Goal: Task Accomplishment & Management: Manage account settings

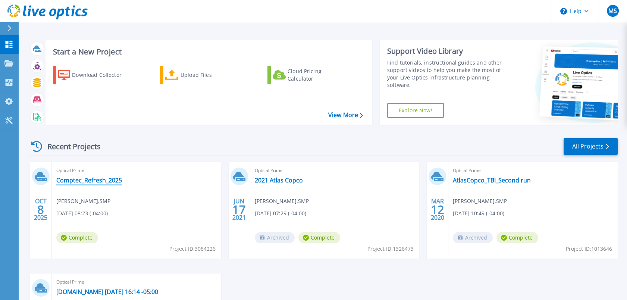
click at [109, 181] on link "Comptec_Refresh_2025" at bounding box center [89, 180] width 66 height 7
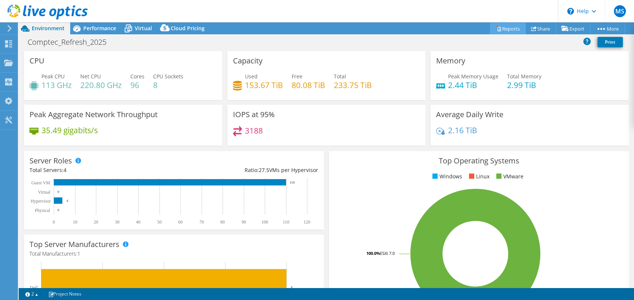
click at [512, 30] on link "Reports" at bounding box center [508, 29] width 36 height 12
click at [501, 31] on link "Reports" at bounding box center [508, 29] width 36 height 12
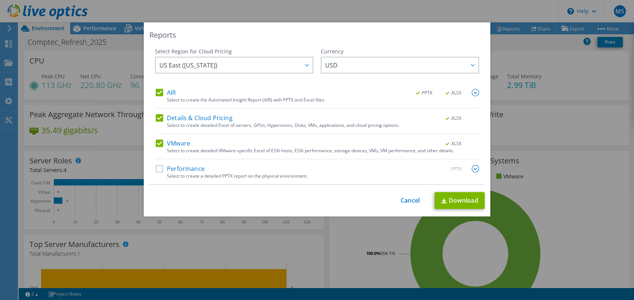
click at [156, 170] on label "Performance" at bounding box center [180, 168] width 49 height 7
click at [0, 0] on input "Performance" at bounding box center [0, 0] width 0 height 0
click at [392, 200] on div "This process may take a while, please wait... Cancel Download" at bounding box center [316, 200] width 335 height 17
click at [400, 202] on link "Cancel" at bounding box center [409, 200] width 19 height 7
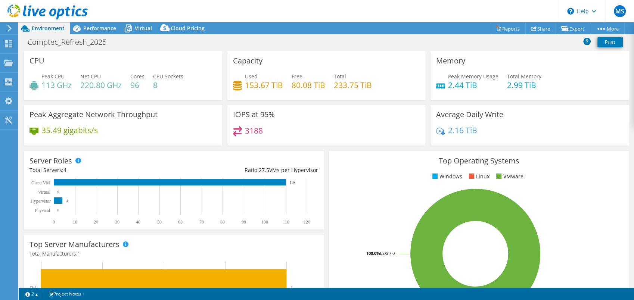
click at [549, 51] on div "Comptec_Refresh_2025 Print" at bounding box center [326, 43] width 615 height 16
click at [565, 43] on link "vSAN ReadyNode Sizer" at bounding box center [555, 42] width 71 height 16
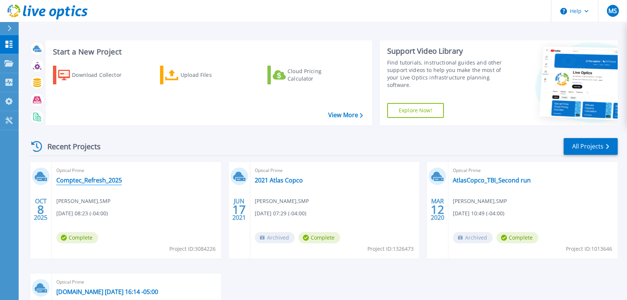
click at [83, 183] on link "Comptec_Refresh_2025" at bounding box center [89, 180] width 66 height 7
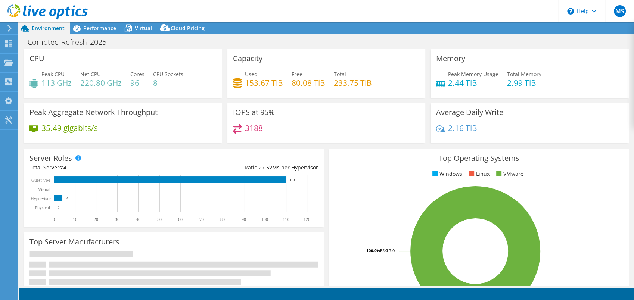
select select "USD"
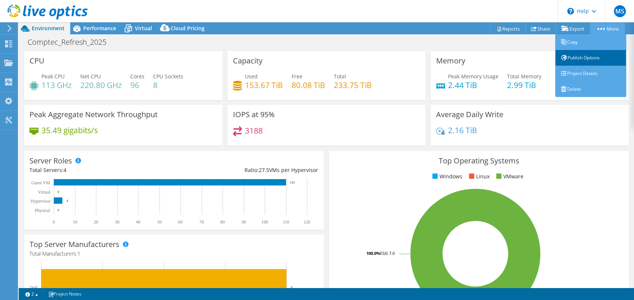
click at [586, 60] on link "Publish Options" at bounding box center [590, 58] width 71 height 16
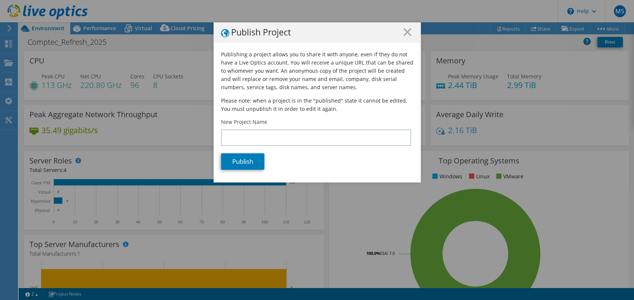
drag, startPoint x: 586, startPoint y: 60, endPoint x: 430, endPoint y: 142, distance: 175.5
click at [430, 142] on div "This project has been archived. No changes can be made, and graphs and summary …" at bounding box center [326, 161] width 615 height 278
click at [403, 30] on line at bounding box center [406, 31] width 7 height 7
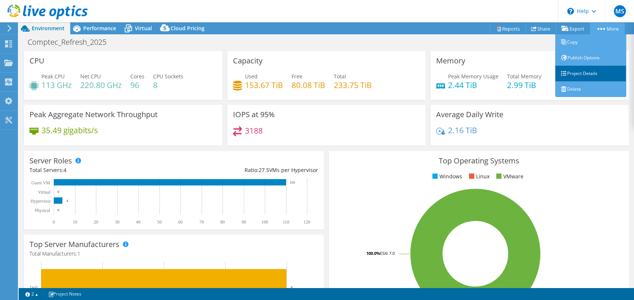
click at [593, 70] on link "Project Details" at bounding box center [590, 74] width 71 height 16
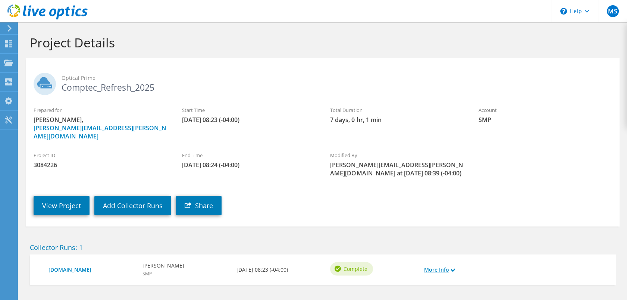
click at [453, 268] on icon at bounding box center [453, 270] width 4 height 4
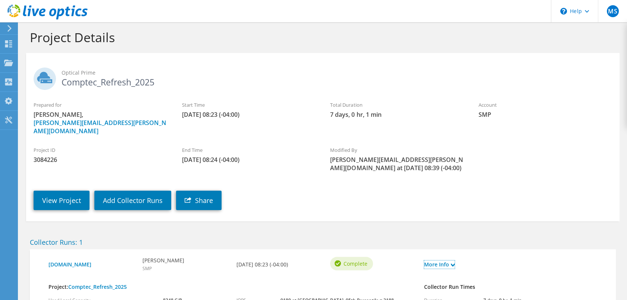
scroll to position [6, 0]
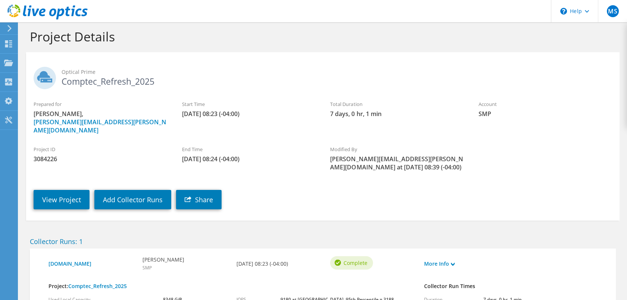
click at [222, 237] on h2 "Collector Runs: 1" at bounding box center [323, 241] width 586 height 8
click at [123, 191] on link "Add Collector Runs" at bounding box center [132, 199] width 77 height 19
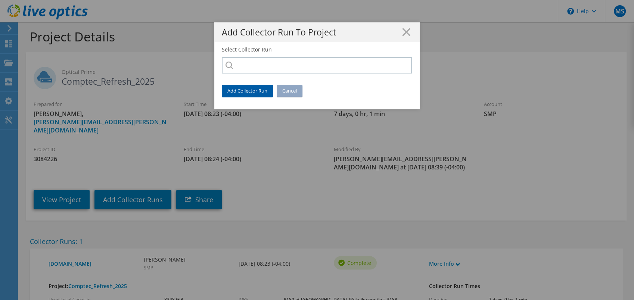
click at [244, 88] on link "Add Collector Run" at bounding box center [247, 91] width 51 height 12
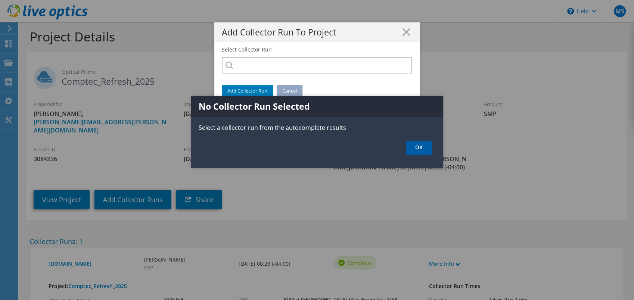
click at [419, 149] on link "OK" at bounding box center [419, 148] width 26 height 14
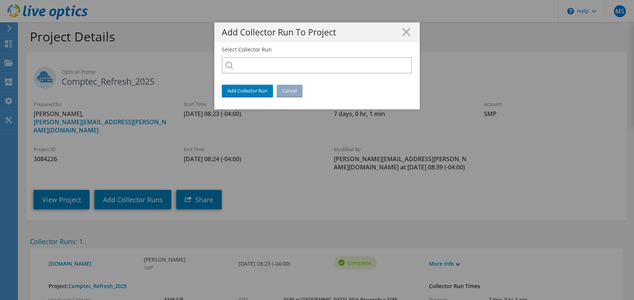
click at [224, 65] on div at bounding box center [317, 65] width 190 height 16
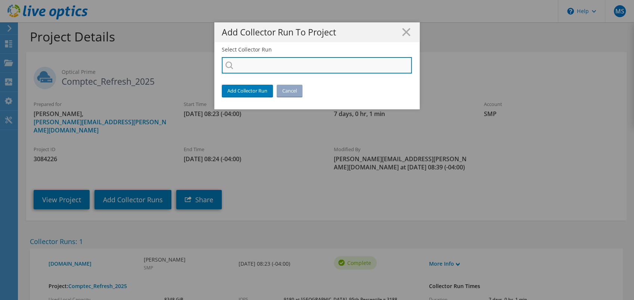
click at [239, 63] on input "Select Collector Run" at bounding box center [317, 65] width 190 height 16
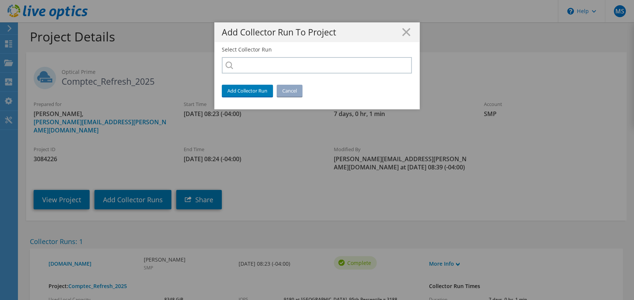
click at [224, 65] on div at bounding box center [317, 65] width 190 height 16
click at [248, 89] on link "Add Collector Run" at bounding box center [247, 91] width 51 height 12
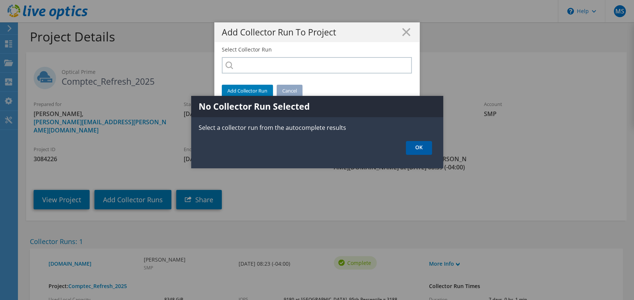
click at [421, 152] on link "OK" at bounding box center [419, 148] width 26 height 14
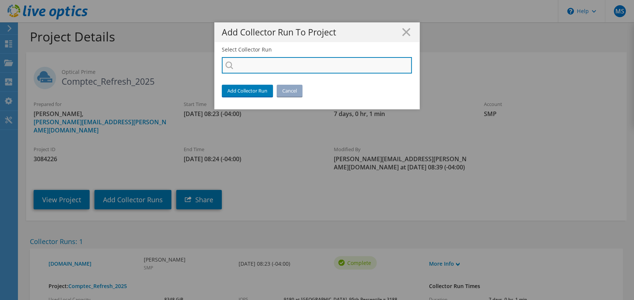
click at [222, 59] on input "Select Collector Run" at bounding box center [317, 65] width 190 height 16
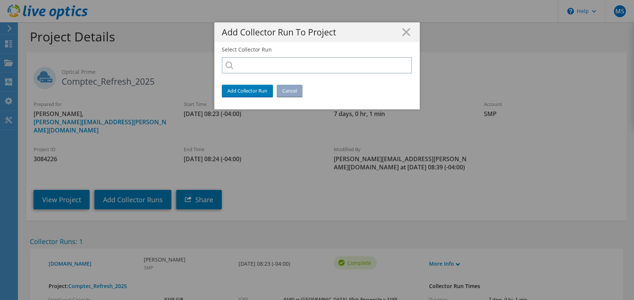
click at [224, 68] on div at bounding box center [317, 65] width 190 height 16
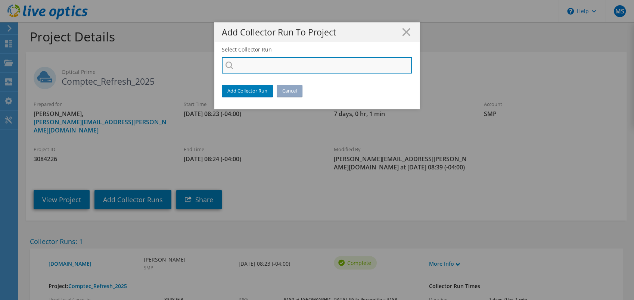
drag, startPoint x: 224, startPoint y: 68, endPoint x: 287, endPoint y: 60, distance: 63.5
click at [287, 60] on input "Select Collector Run" at bounding box center [317, 65] width 190 height 16
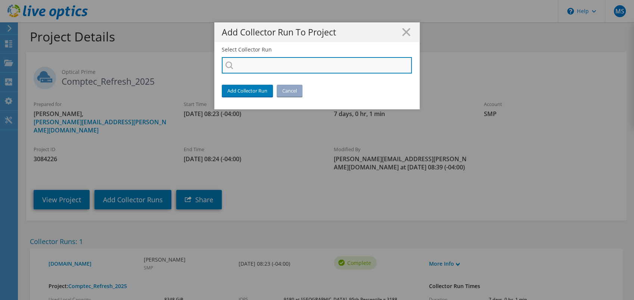
click at [287, 60] on input "Select Collector Run" at bounding box center [317, 65] width 190 height 16
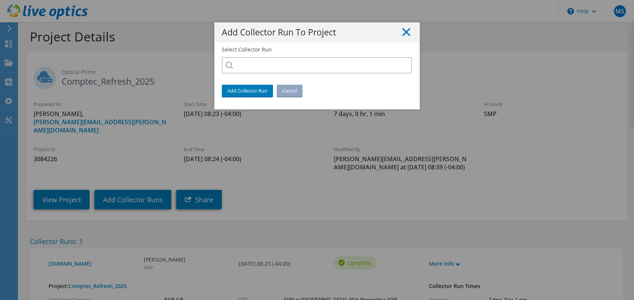
click at [403, 32] on line at bounding box center [405, 31] width 7 height 7
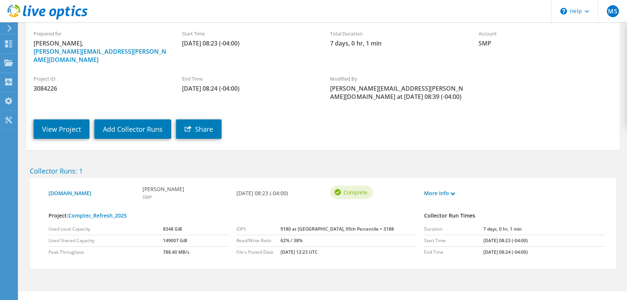
scroll to position [82, 0]
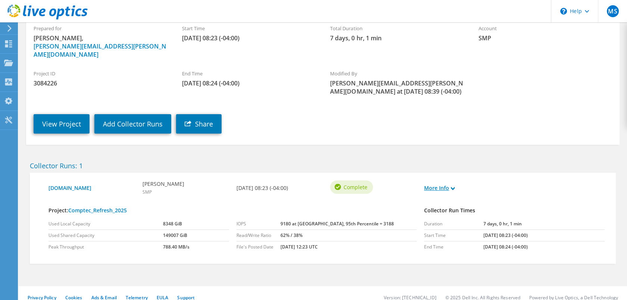
click at [453, 187] on use at bounding box center [453, 188] width 4 height 3
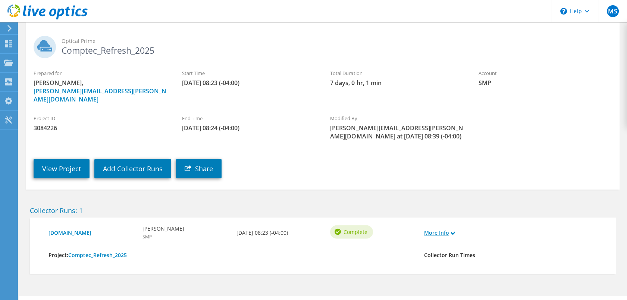
scroll to position [21, 0]
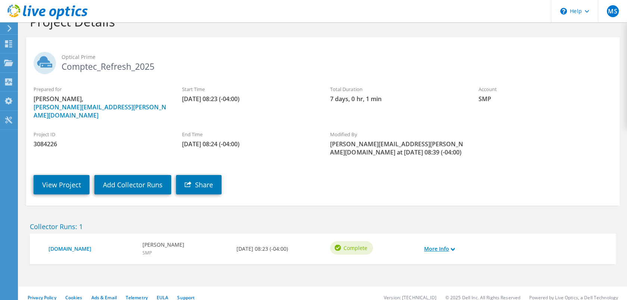
click at [447, 245] on link "More Info" at bounding box center [439, 249] width 31 height 8
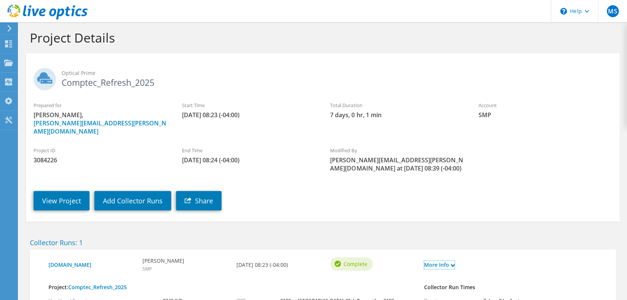
scroll to position [0, 0]
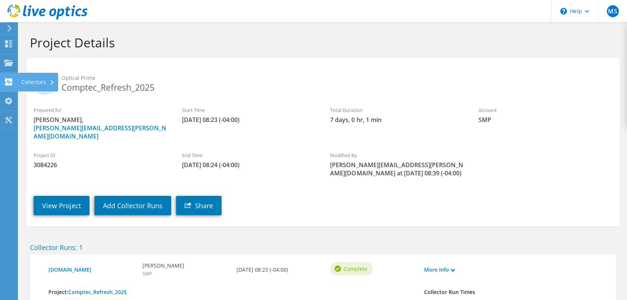
click at [10, 83] on use at bounding box center [8, 81] width 7 height 7
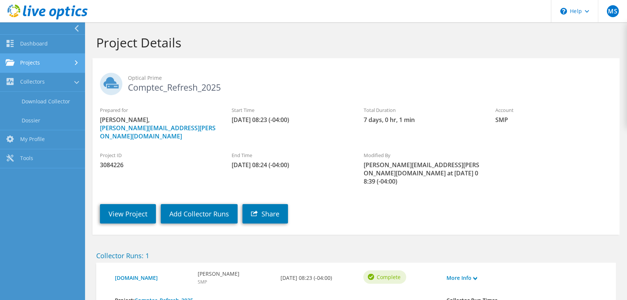
click at [63, 61] on link "Projects" at bounding box center [42, 63] width 85 height 19
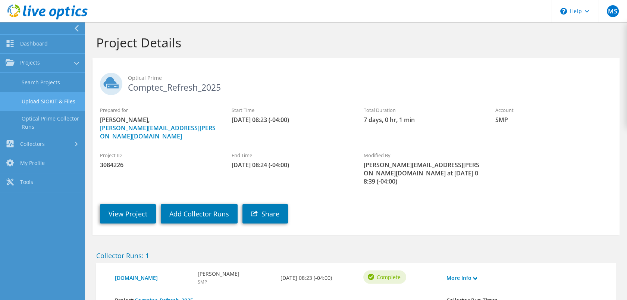
click at [57, 106] on link "Upload SIOKIT & Files" at bounding box center [42, 101] width 85 height 19
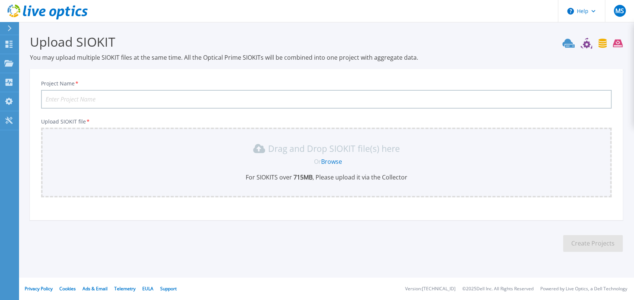
click at [236, 95] on input "Project Name *" at bounding box center [326, 99] width 570 height 19
type input "Comptecrefresh2025"
click at [331, 164] on link "Browse" at bounding box center [331, 162] width 21 height 8
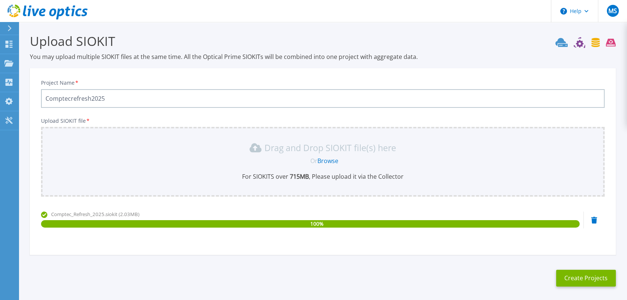
scroll to position [2, 0]
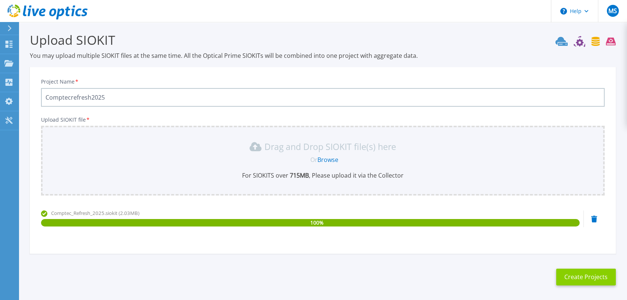
click at [586, 274] on button "Create Projects" at bounding box center [587, 277] width 60 height 17
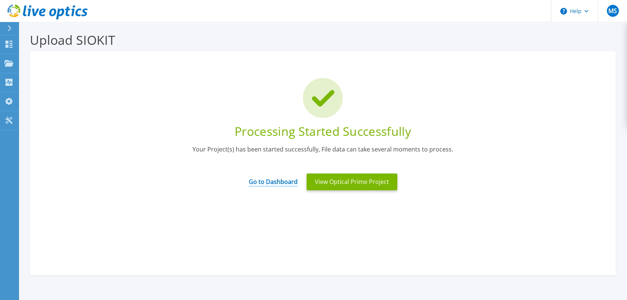
click at [279, 180] on link "Go to Dashboard" at bounding box center [273, 179] width 49 height 15
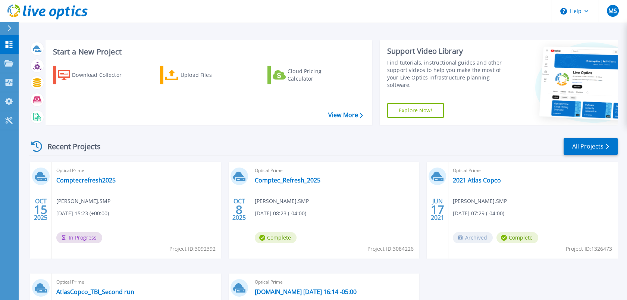
click at [171, 230] on div "Optical Prime Comptecrefresh2025 [PERSON_NAME] , SMP [DATE] 15:23 (+00:00) In P…" at bounding box center [136, 210] width 169 height 97
click at [40, 177] on icon at bounding box center [41, 177] width 12 height 12
drag, startPoint x: 169, startPoint y: 229, endPoint x: 131, endPoint y: 205, distance: 44.4
click at [131, 205] on div "Optical Prime Comptecrefresh2025 [PERSON_NAME] , SMP [DATE] 15:23 (+00:00) In P…" at bounding box center [136, 210] width 169 height 97
click at [7, 61] on icon at bounding box center [8, 63] width 9 height 6
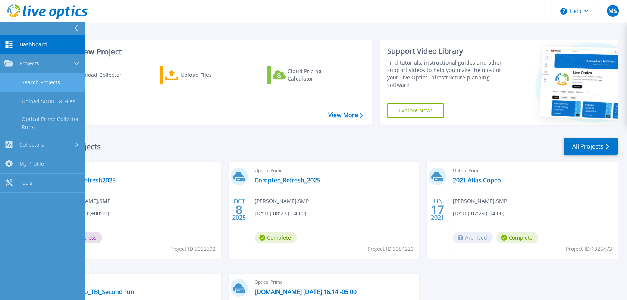
click at [49, 85] on link "Search Projects" at bounding box center [42, 82] width 85 height 19
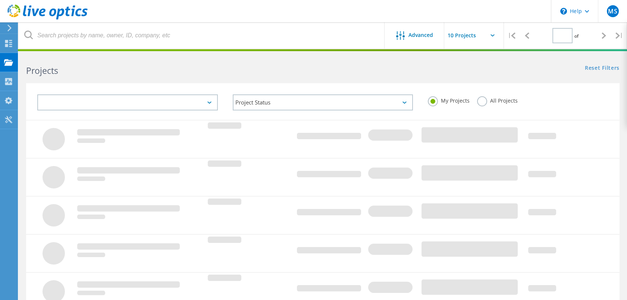
type input "1"
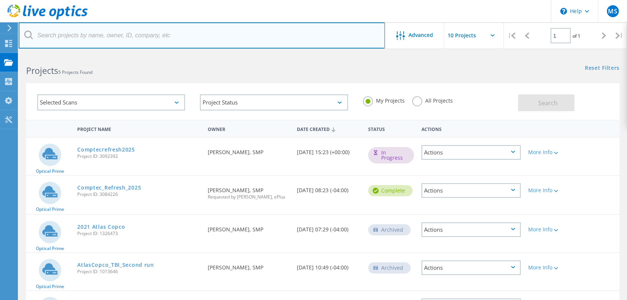
click at [243, 36] on input "text" at bounding box center [202, 35] width 367 height 26
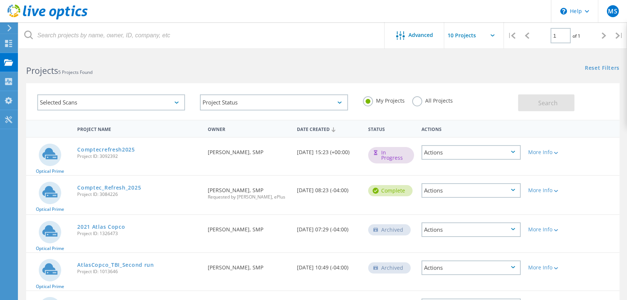
click at [533, 146] on div "More Info" at bounding box center [548, 150] width 47 height 25
click at [512, 152] on icon at bounding box center [513, 152] width 4 height 2
click at [477, 166] on div "Delete" at bounding box center [472, 170] width 98 height 12
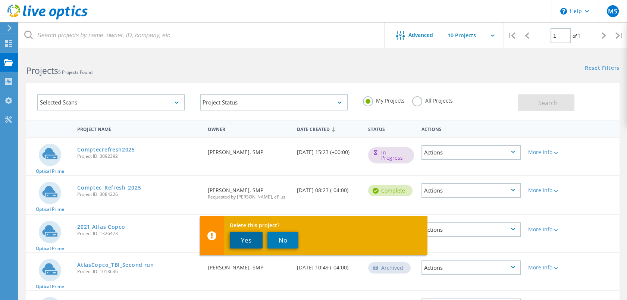
click at [249, 239] on button "Yes" at bounding box center [246, 240] width 33 height 17
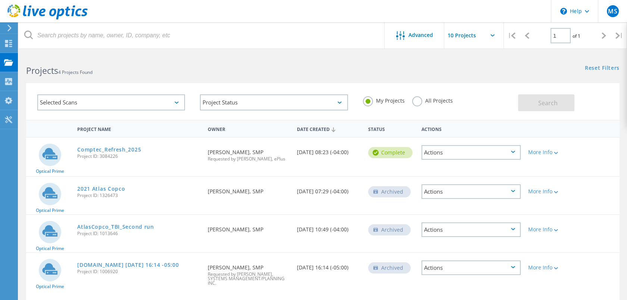
click at [113, 158] on span "Project ID: 3084226" at bounding box center [138, 156] width 123 height 4
drag, startPoint x: 113, startPoint y: 158, endPoint x: 140, endPoint y: 156, distance: 26.2
click at [140, 156] on span "Project ID: 3084226" at bounding box center [138, 156] width 123 height 4
click at [131, 154] on span "Project ID: 3084226" at bounding box center [138, 156] width 123 height 4
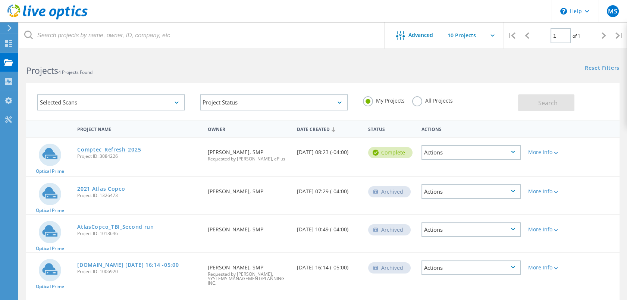
drag, startPoint x: 131, startPoint y: 154, endPoint x: 78, endPoint y: 149, distance: 54.0
click at [78, 149] on div "Comptec_Refresh_2025 Project ID: 3084226" at bounding box center [139, 152] width 131 height 28
copy div "Comptec_Refresh_2025 Project ID: 3084226"
